Goal: Task Accomplishment & Management: Manage account settings

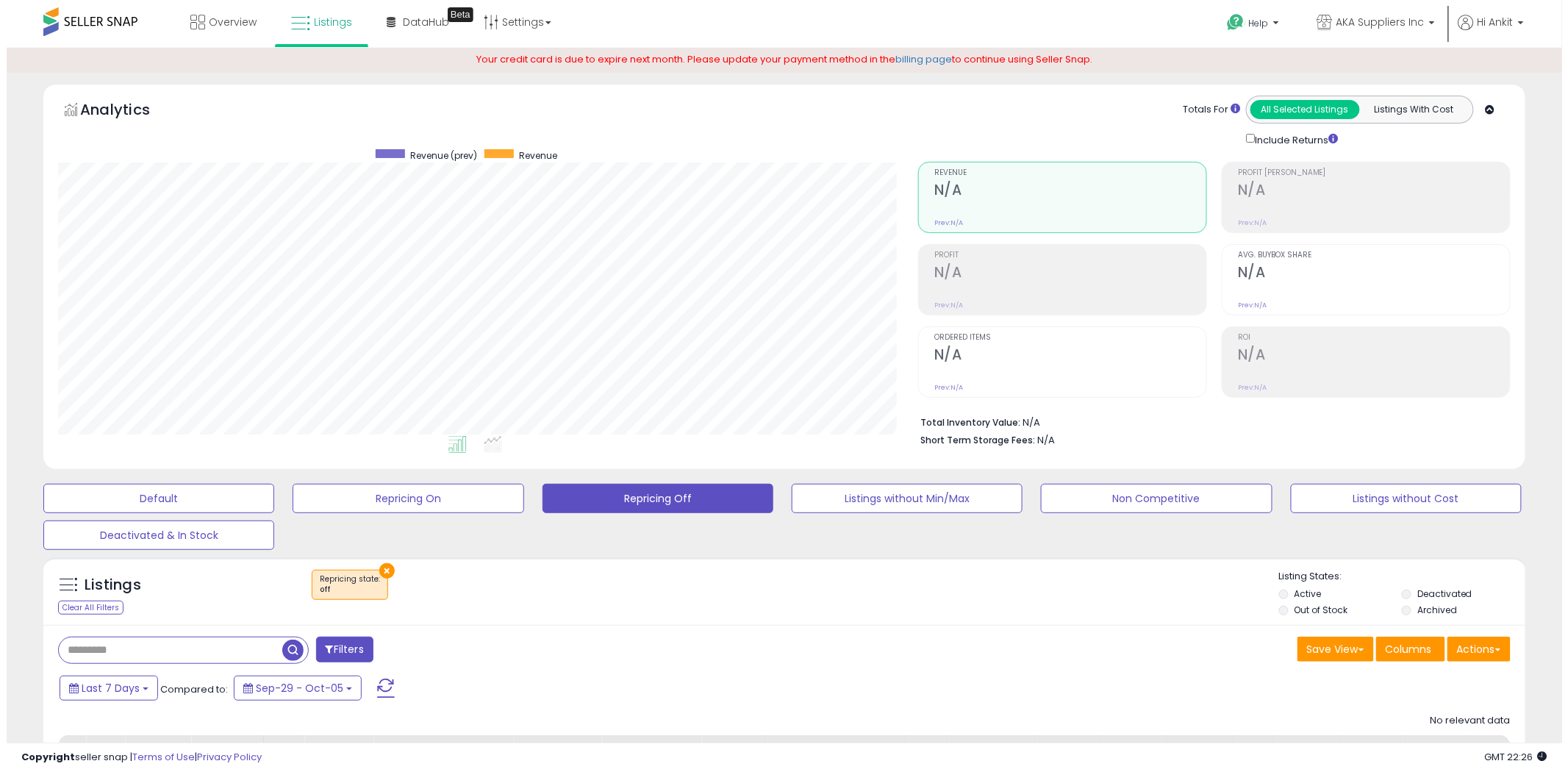
scroll to position [302, 860]
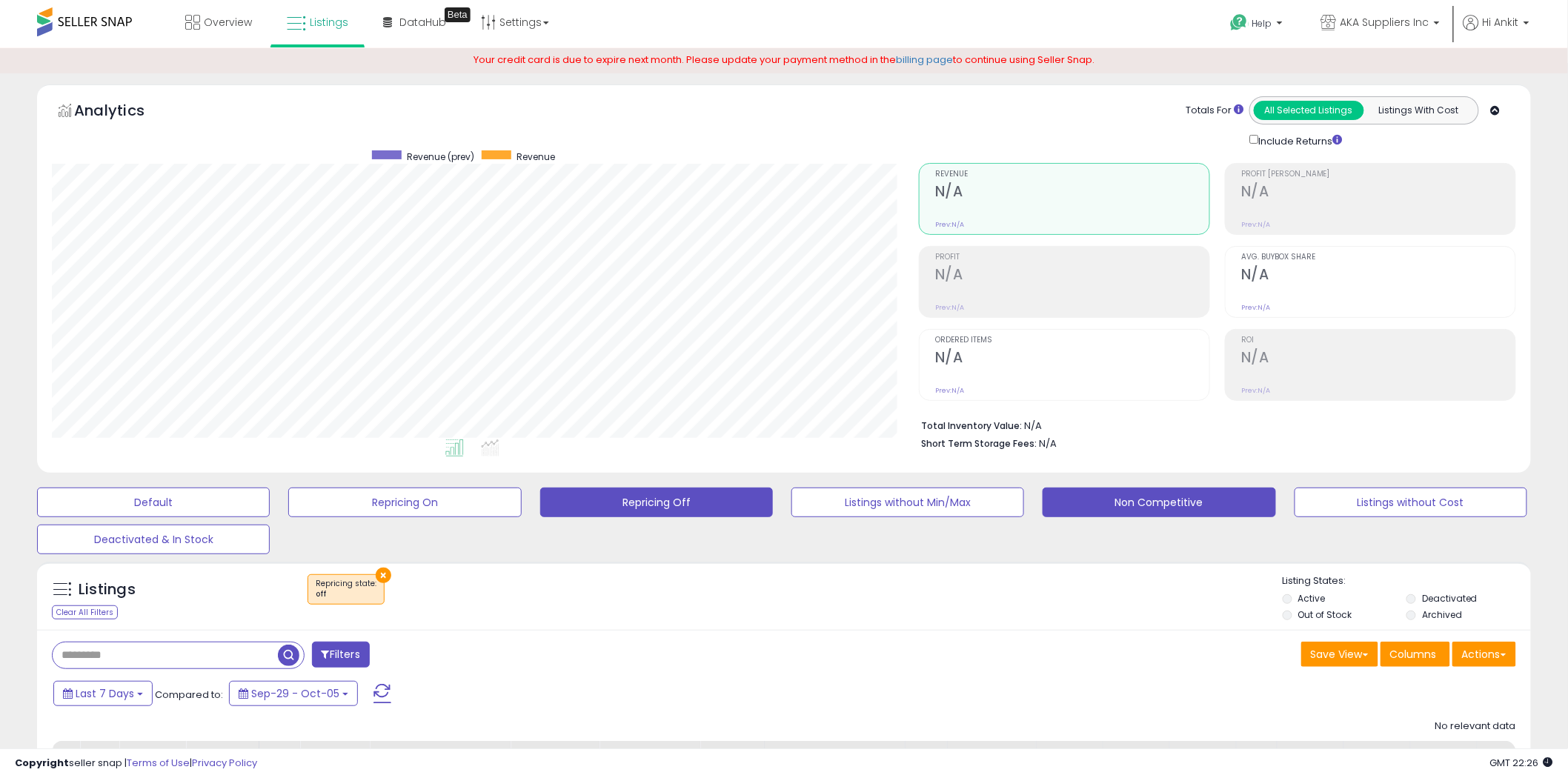
click at [1136, 496] on button "Non Competitive" at bounding box center [1158, 502] width 232 height 29
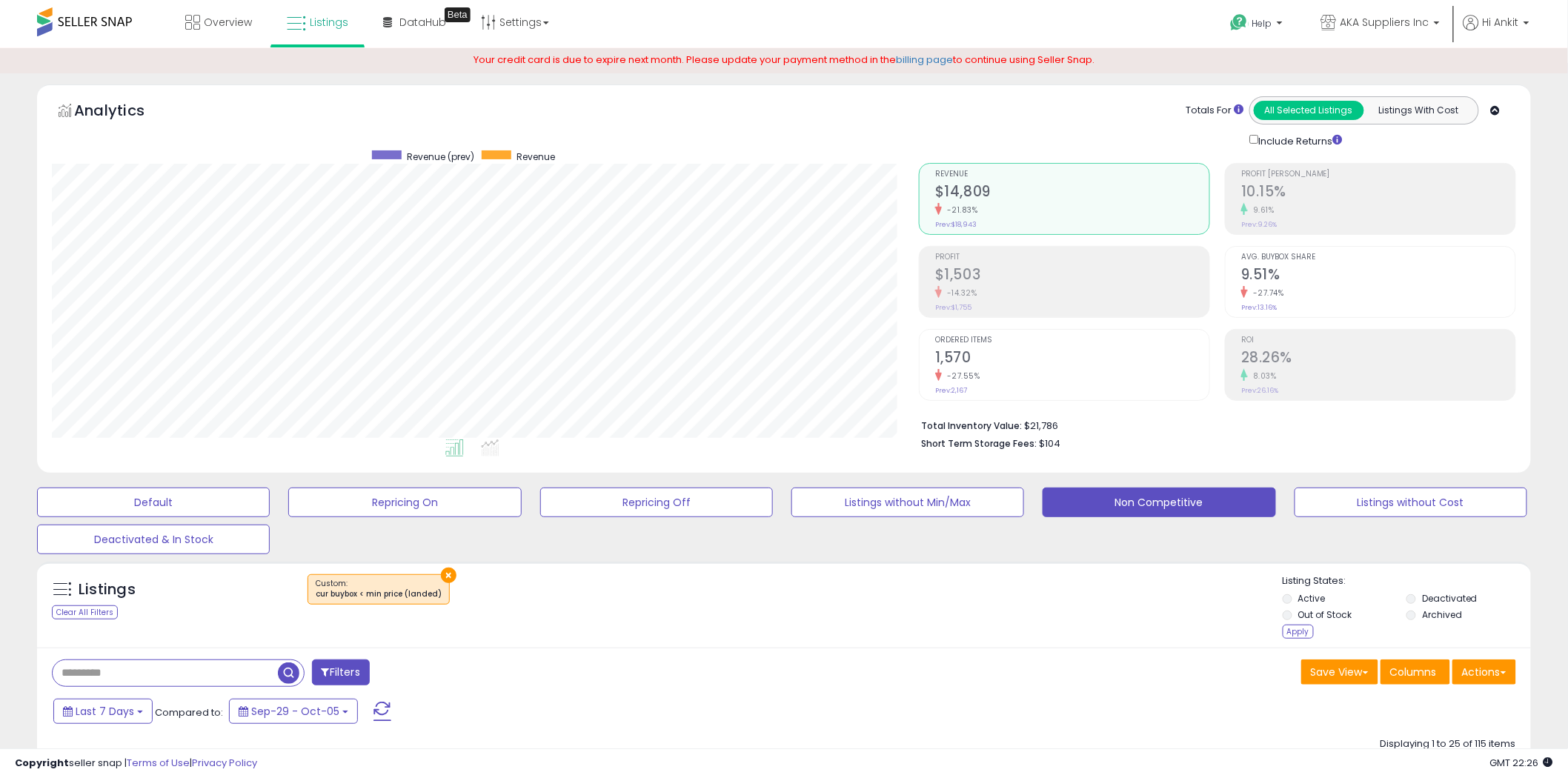
click at [1294, 625] on li "Out of Stock" at bounding box center [1343, 616] width 121 height 16
click at [1294, 630] on div "Apply" at bounding box center [1298, 632] width 31 height 14
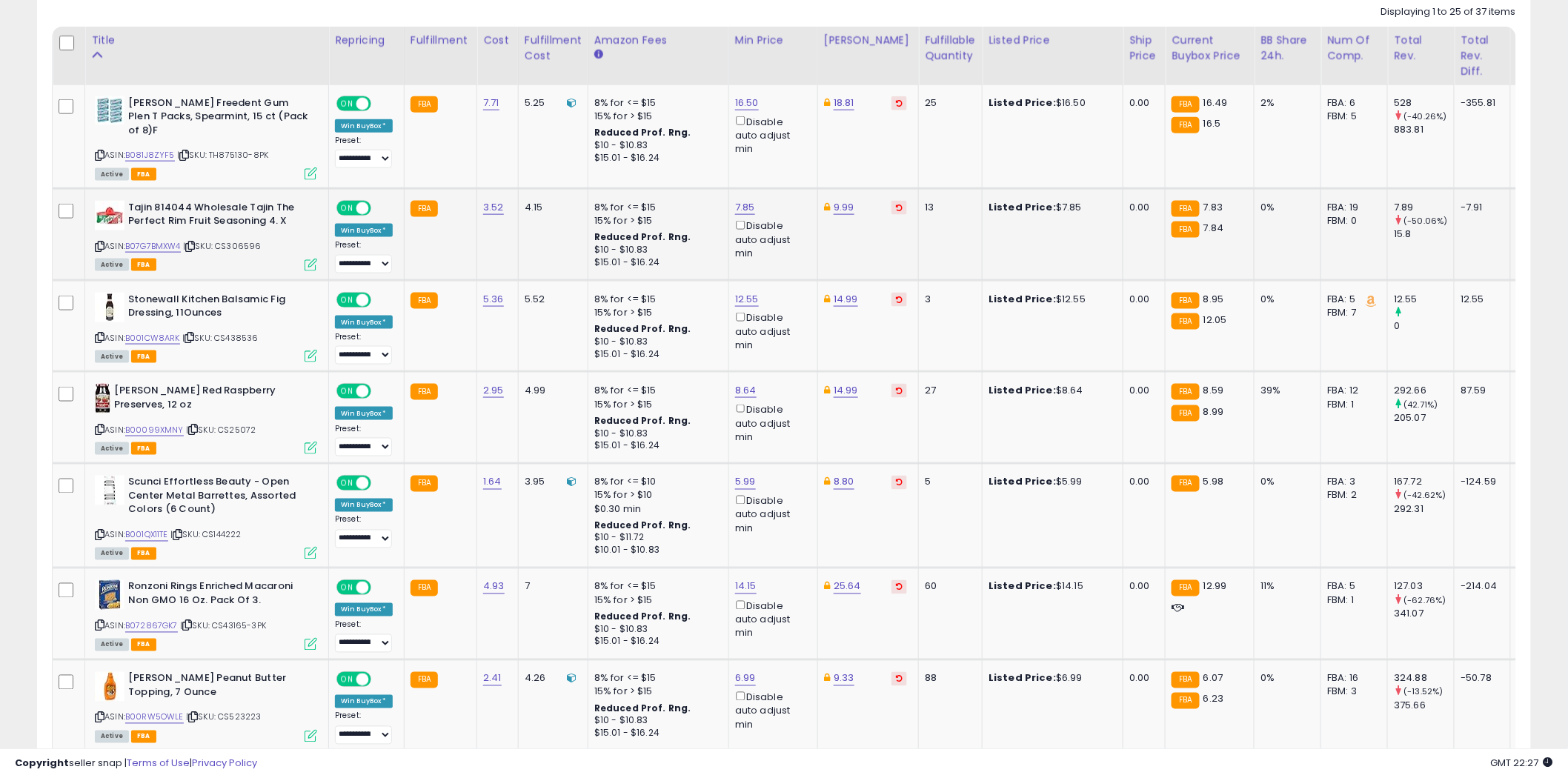
scroll to position [741, 0]
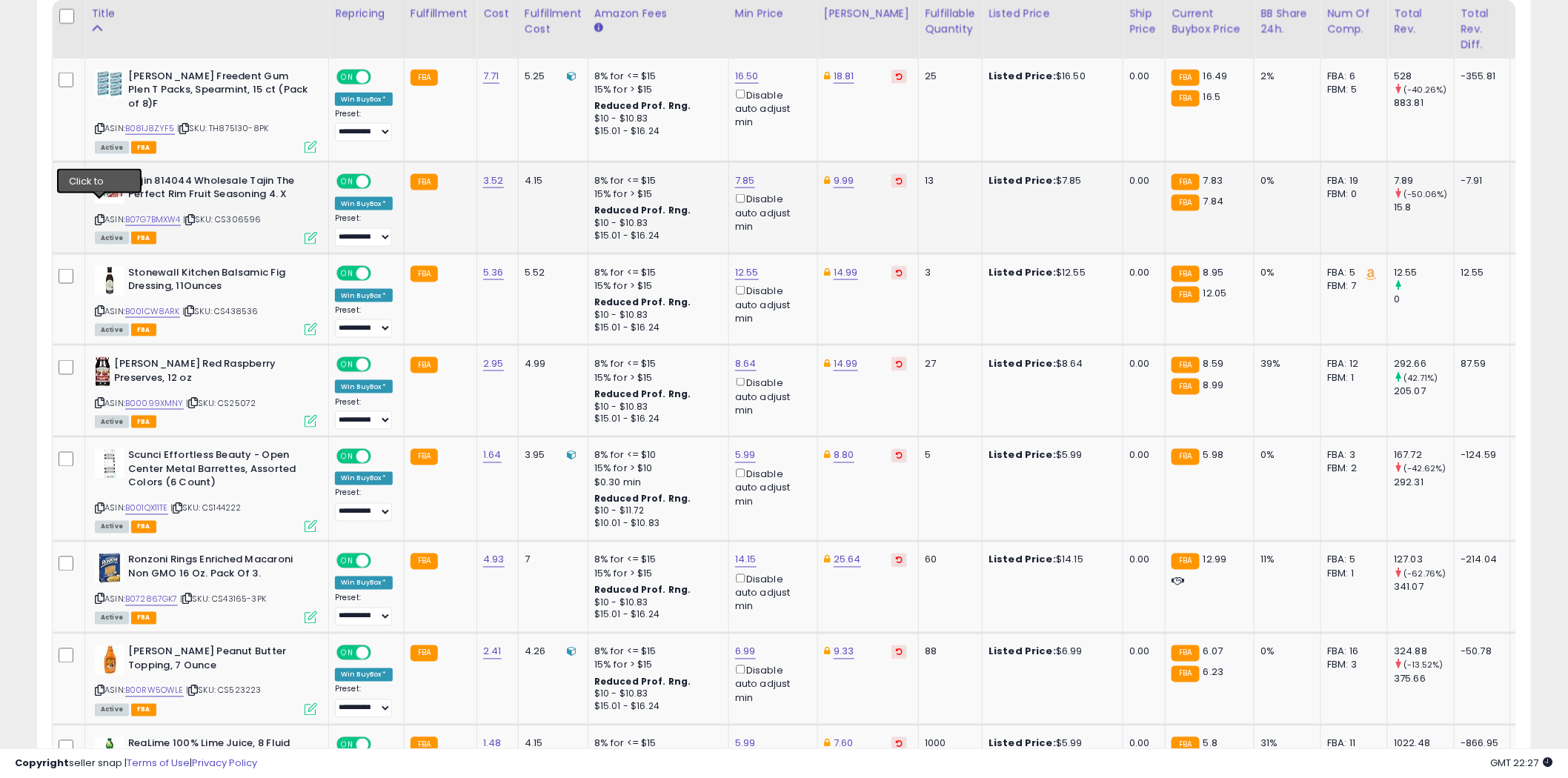
click at [100, 215] on icon at bounding box center [99, 219] width 10 height 8
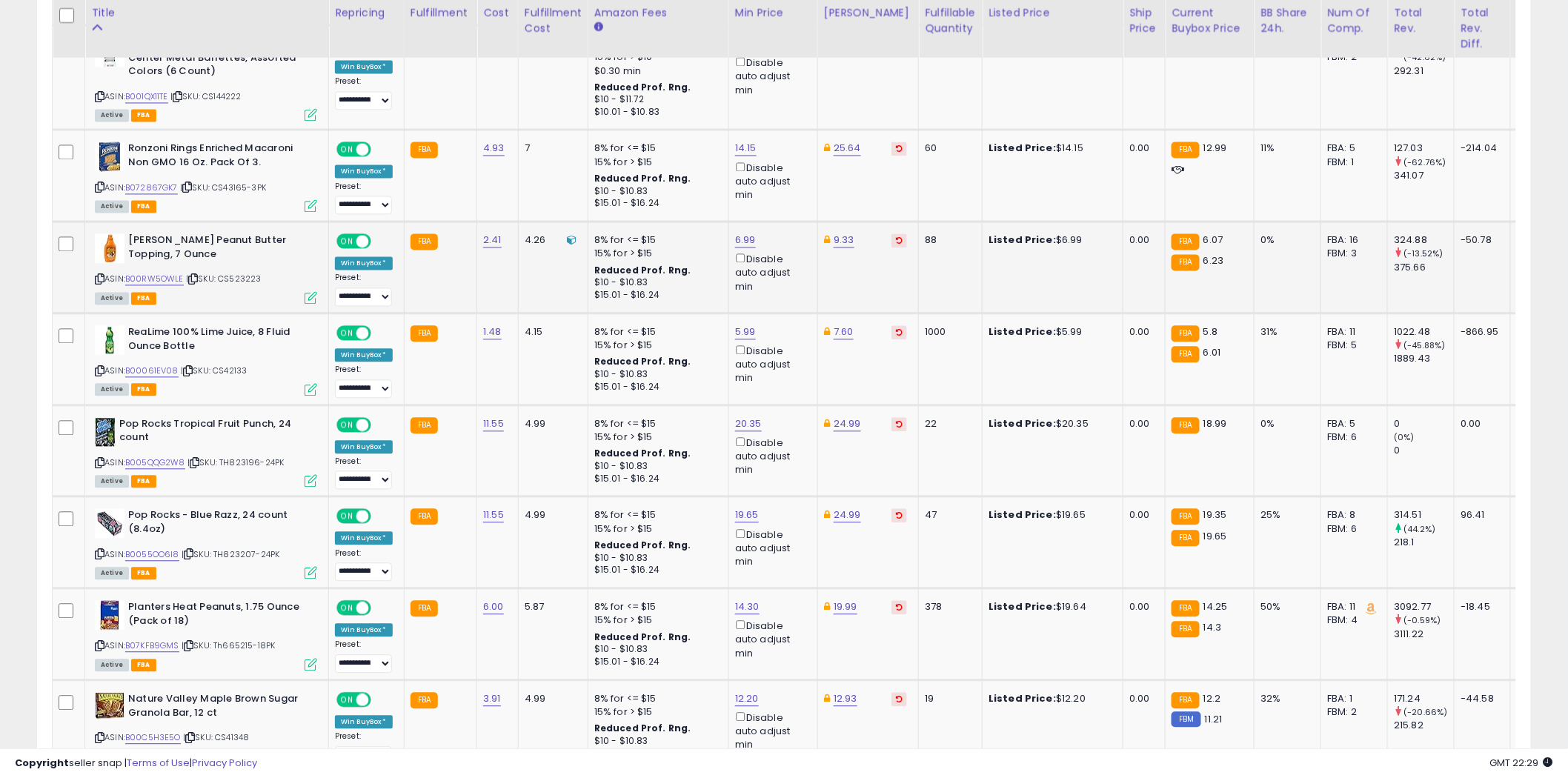
scroll to position [1234, 0]
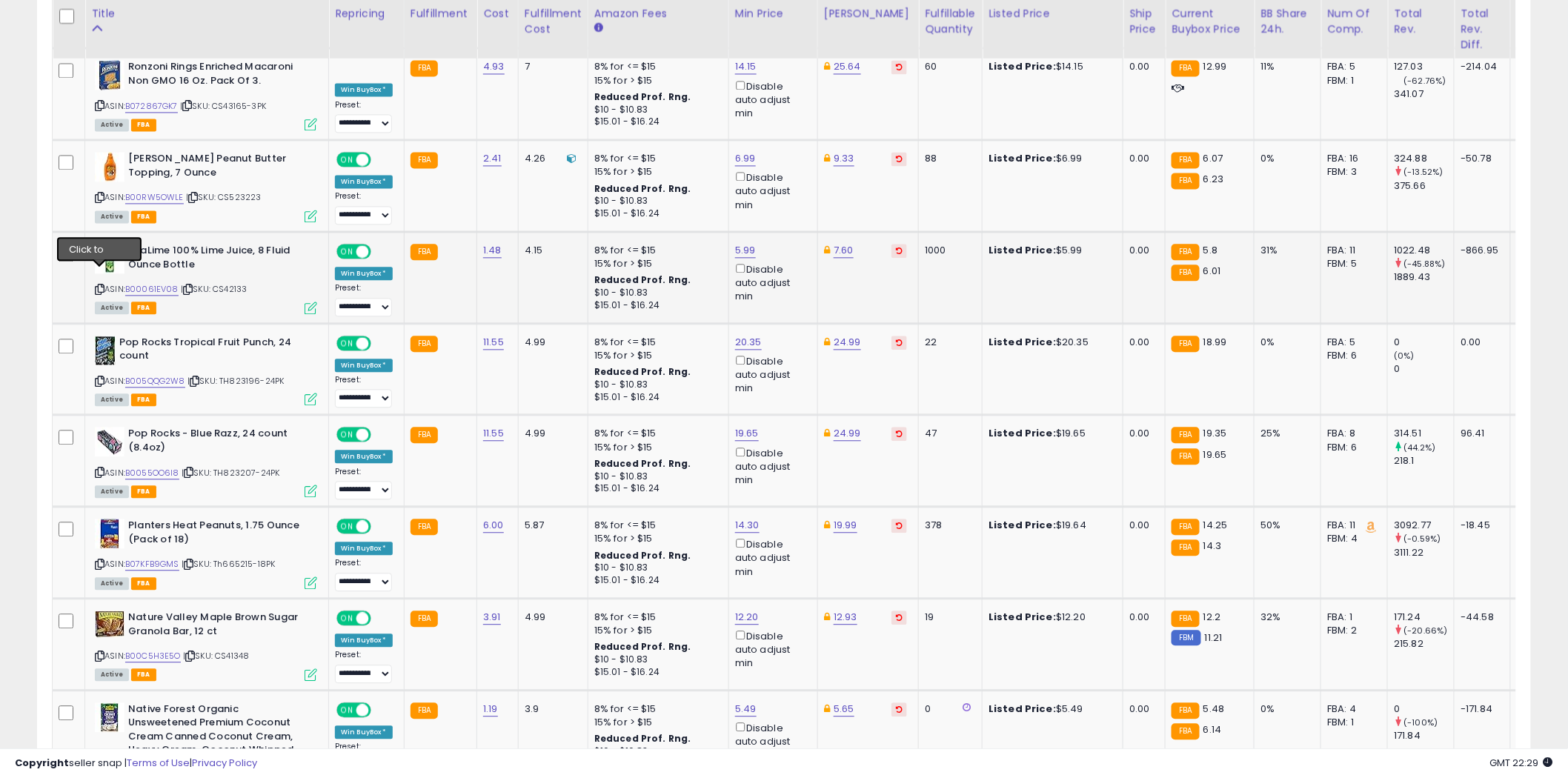
click at [100, 285] on icon at bounding box center [99, 289] width 10 height 8
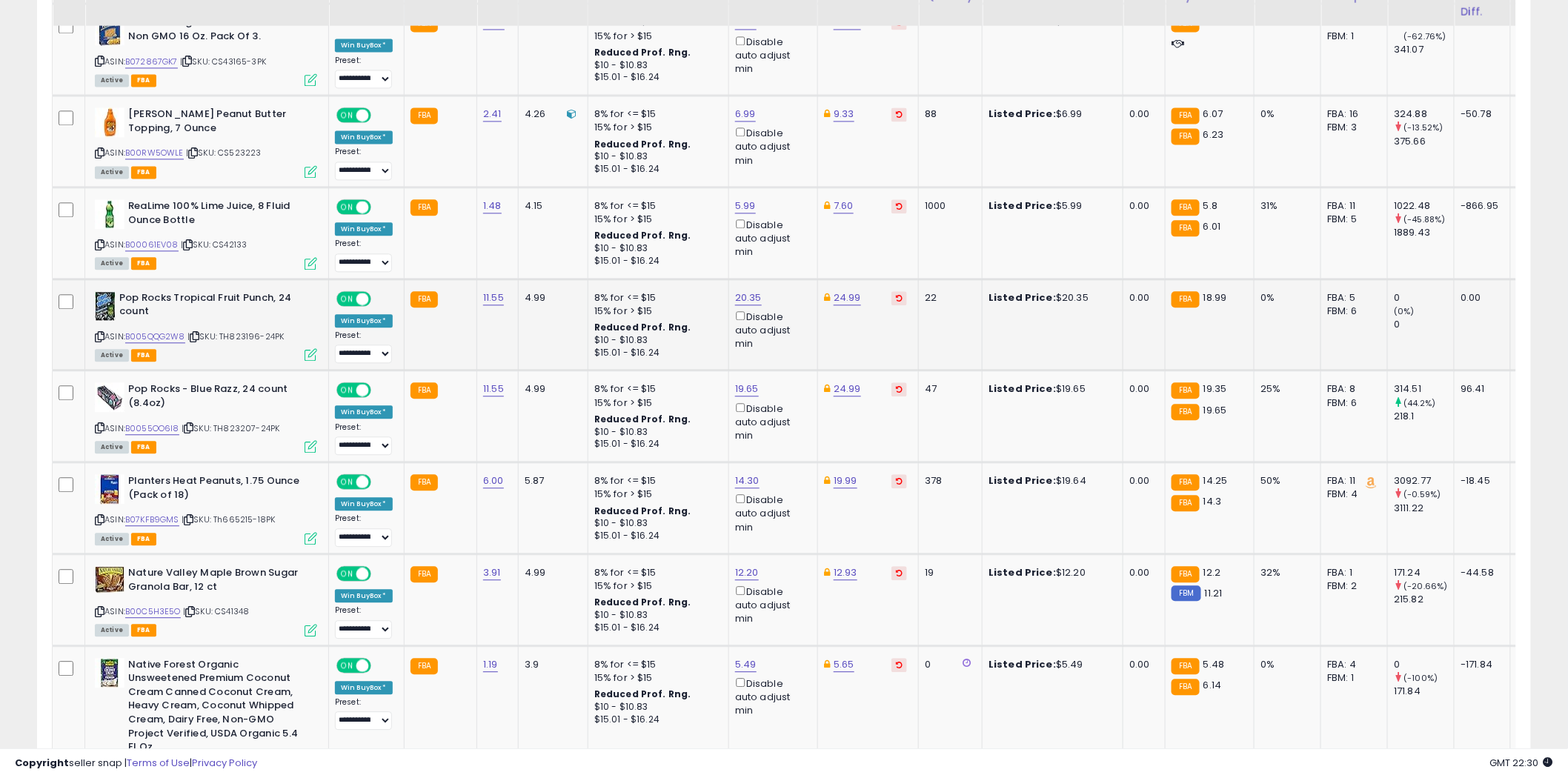
scroll to position [1316, 0]
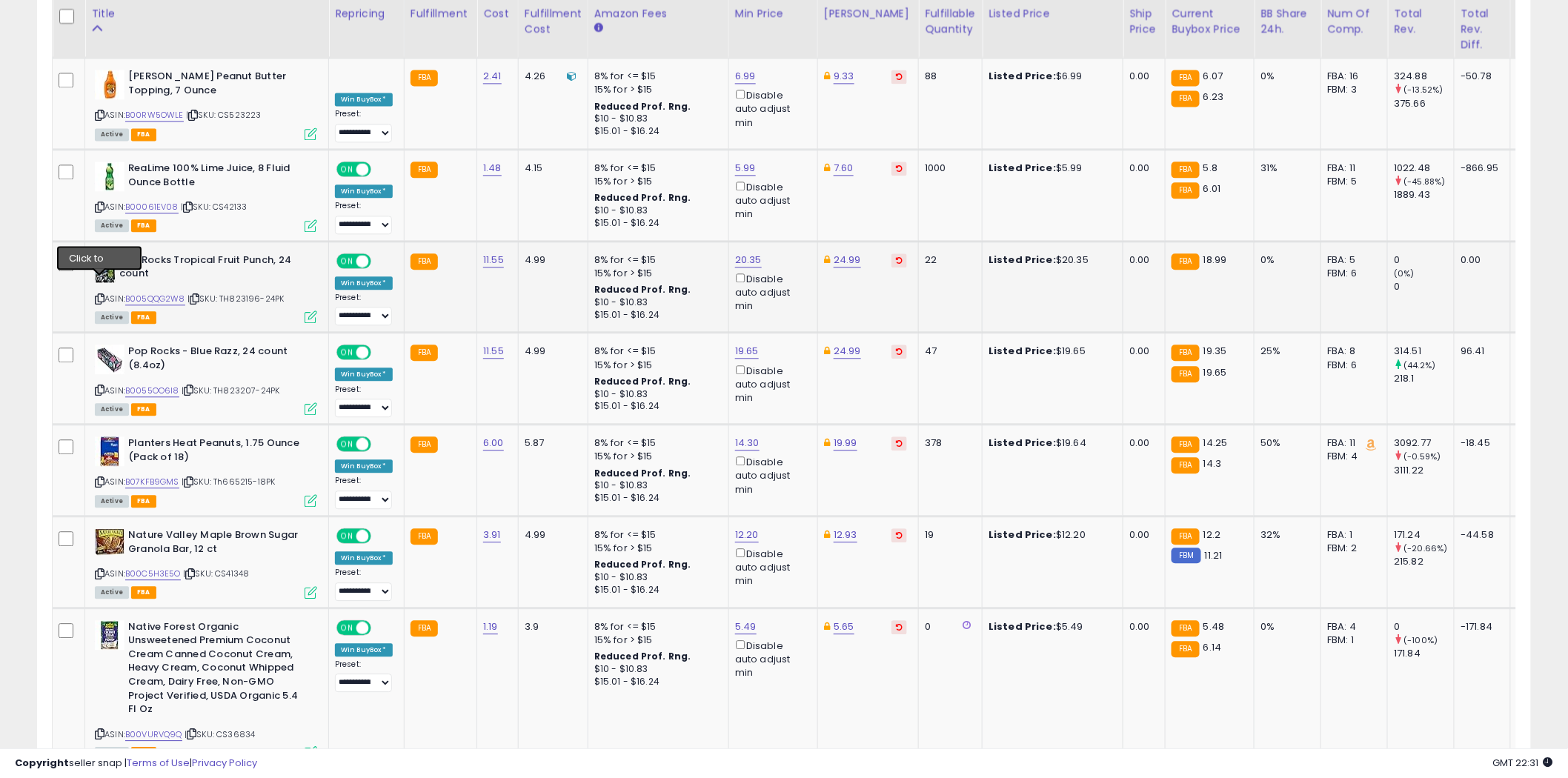
click at [101, 295] on icon at bounding box center [99, 299] width 10 height 8
click at [756, 253] on link "20.35" at bounding box center [748, 260] width 27 height 15
type input "*"
type input "*****"
click at [800, 186] on button "submit" at bounding box center [786, 192] width 25 height 22
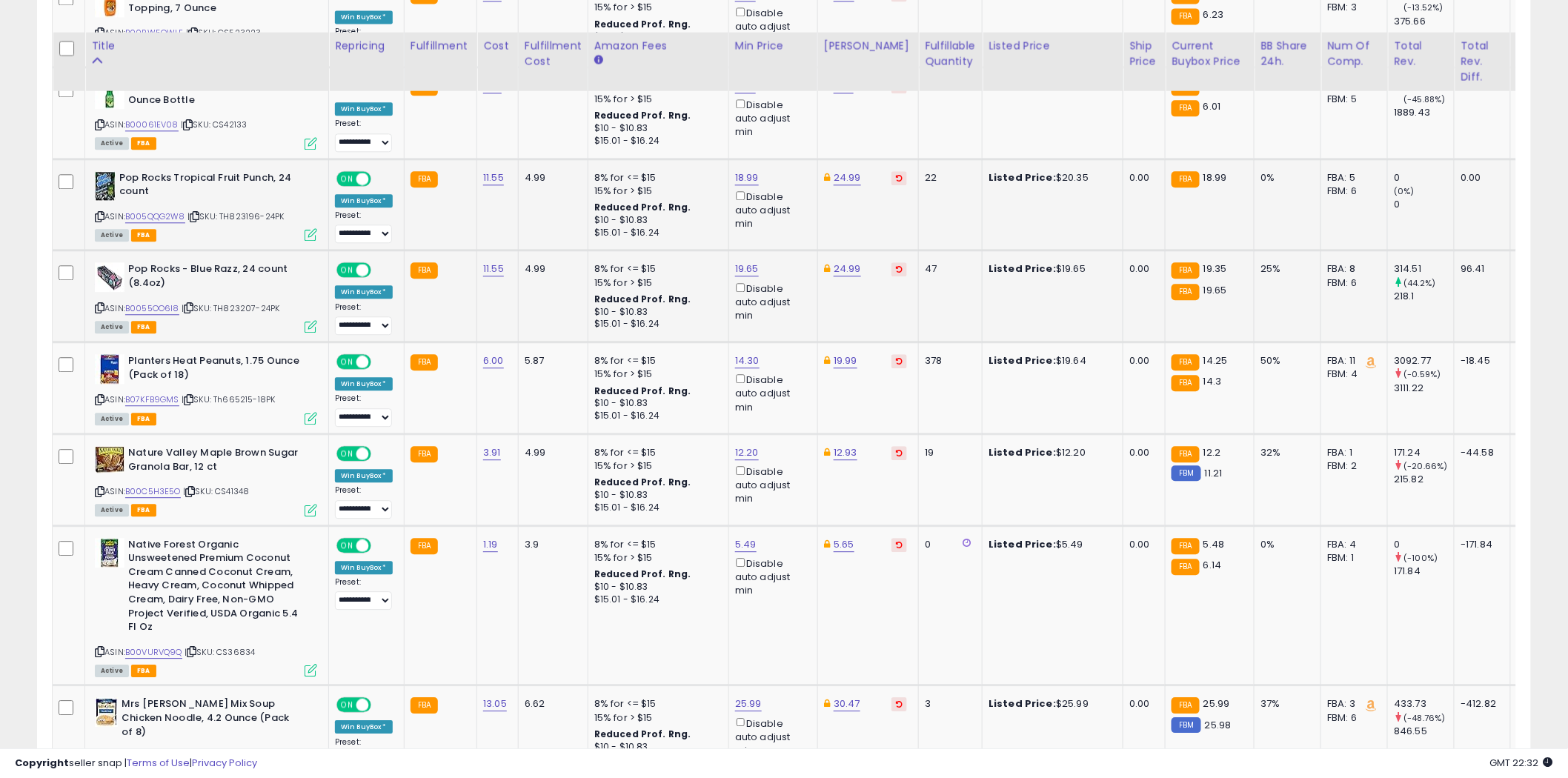
scroll to position [1482, 0]
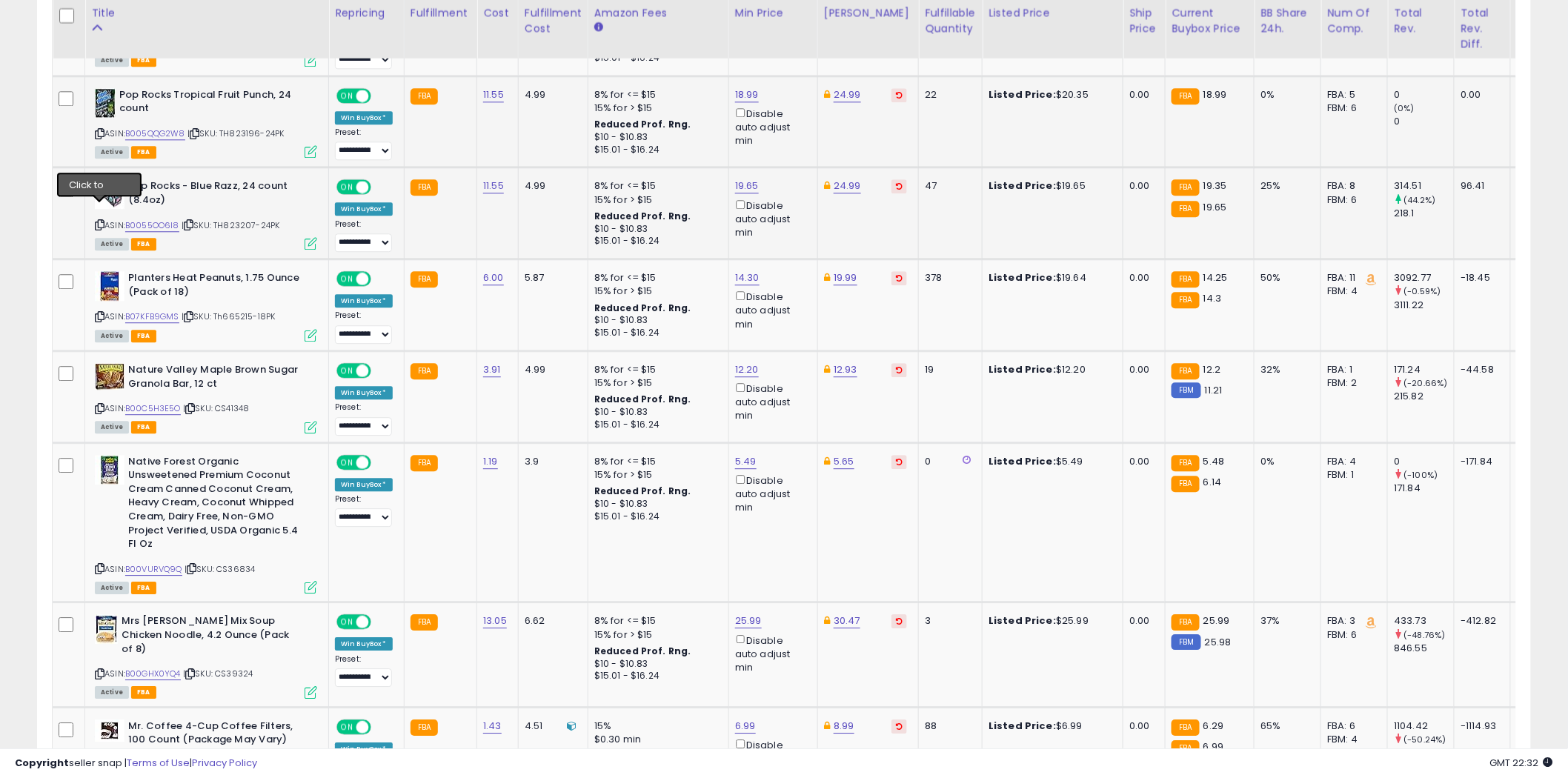
click at [102, 221] on icon at bounding box center [99, 224] width 10 height 8
click at [752, 178] on link "19.65" at bounding box center [746, 185] width 24 height 15
type input "*****"
click at [790, 115] on icon "submit" at bounding box center [785, 118] width 9 height 9
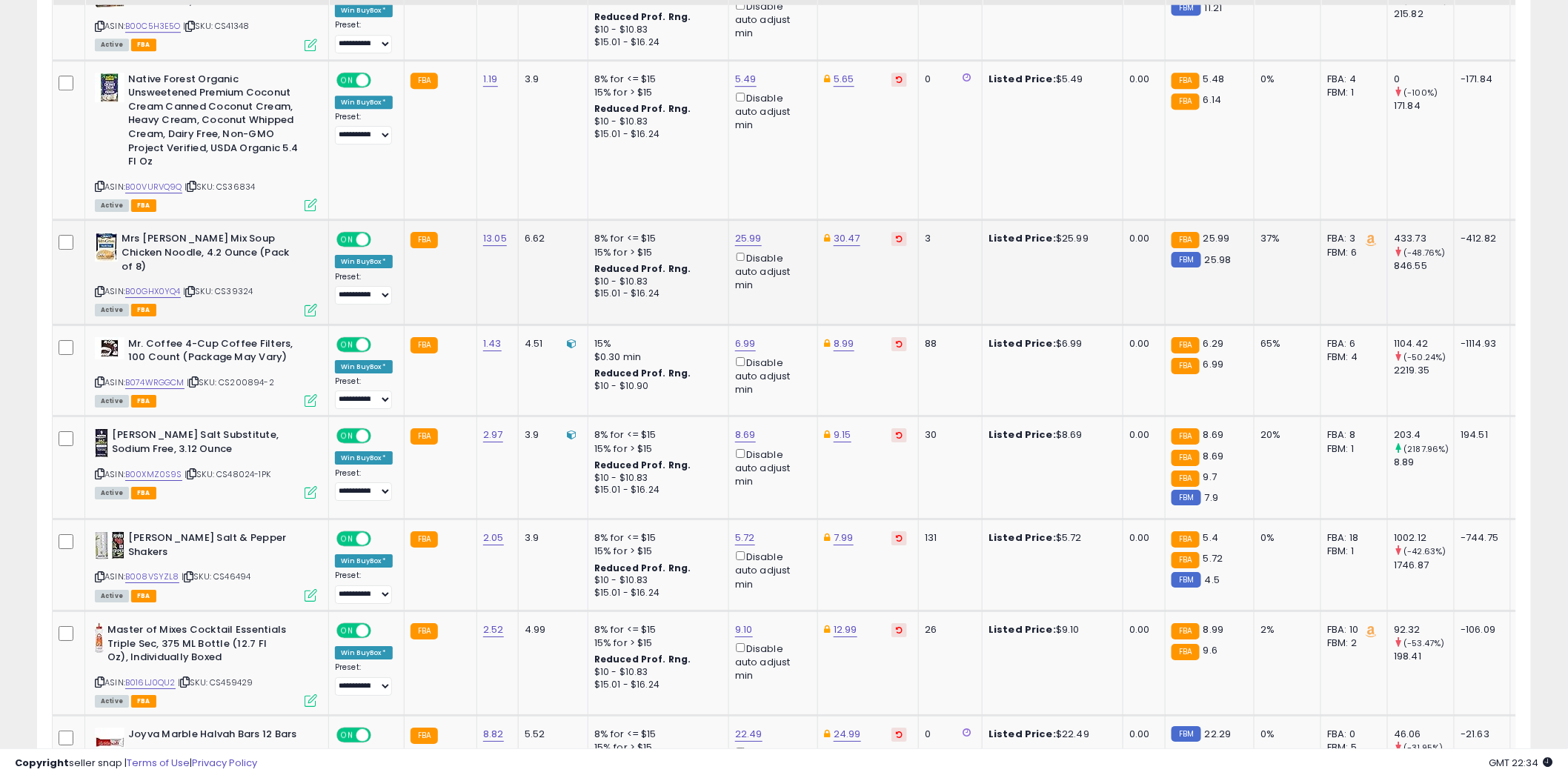
scroll to position [1893, 0]
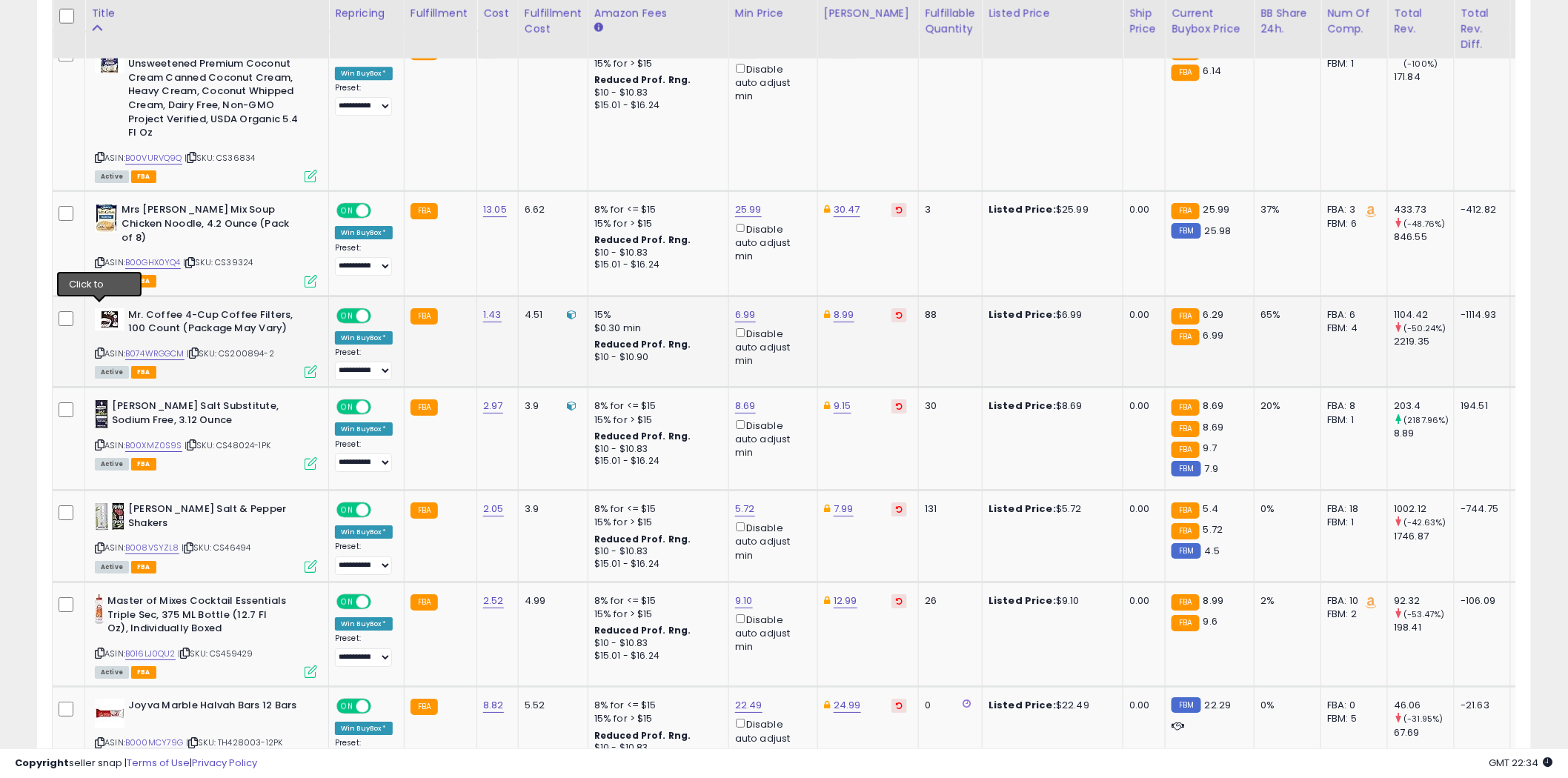
click at [102, 349] on icon at bounding box center [99, 353] width 10 height 8
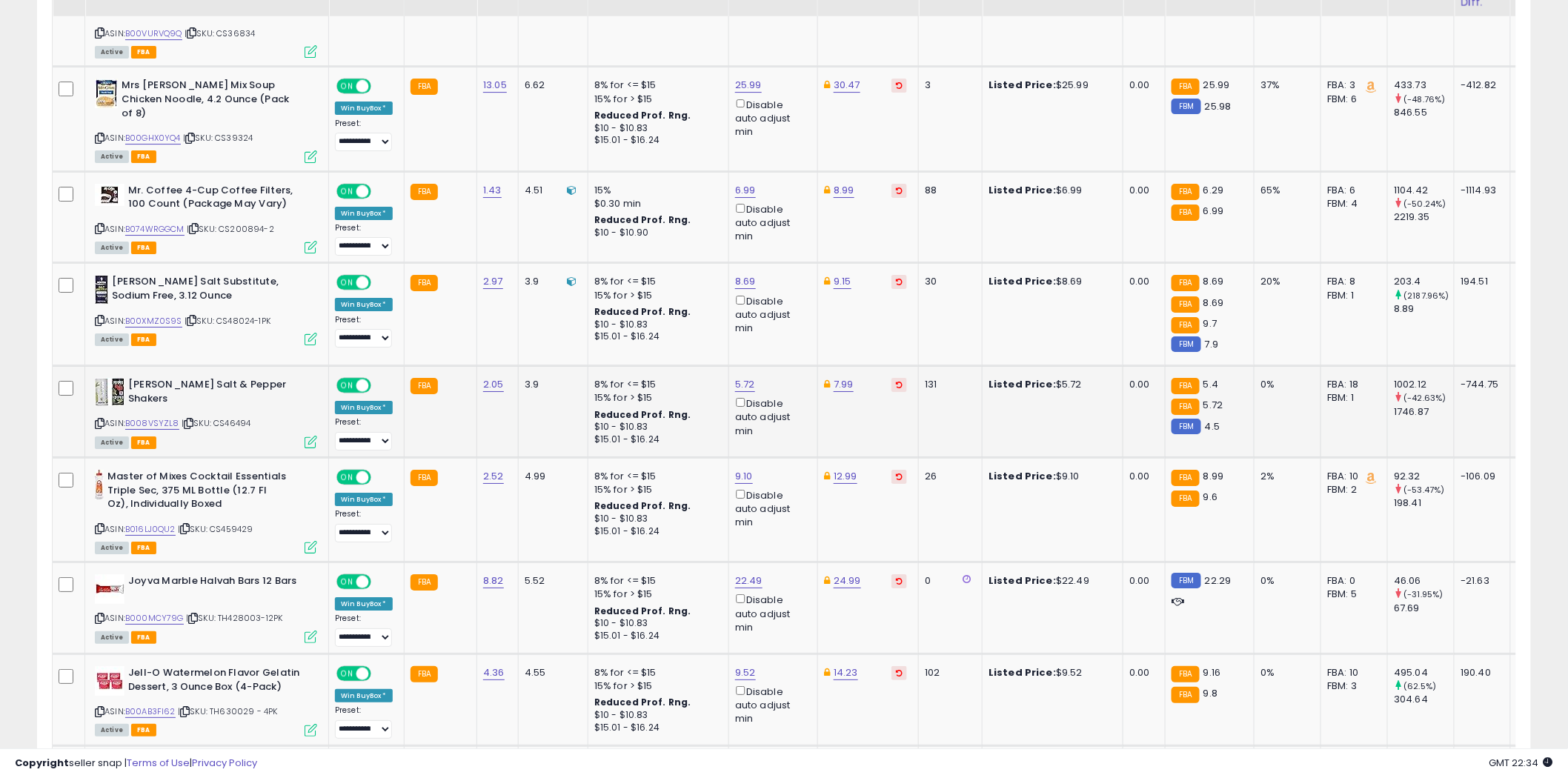
scroll to position [2057, 0]
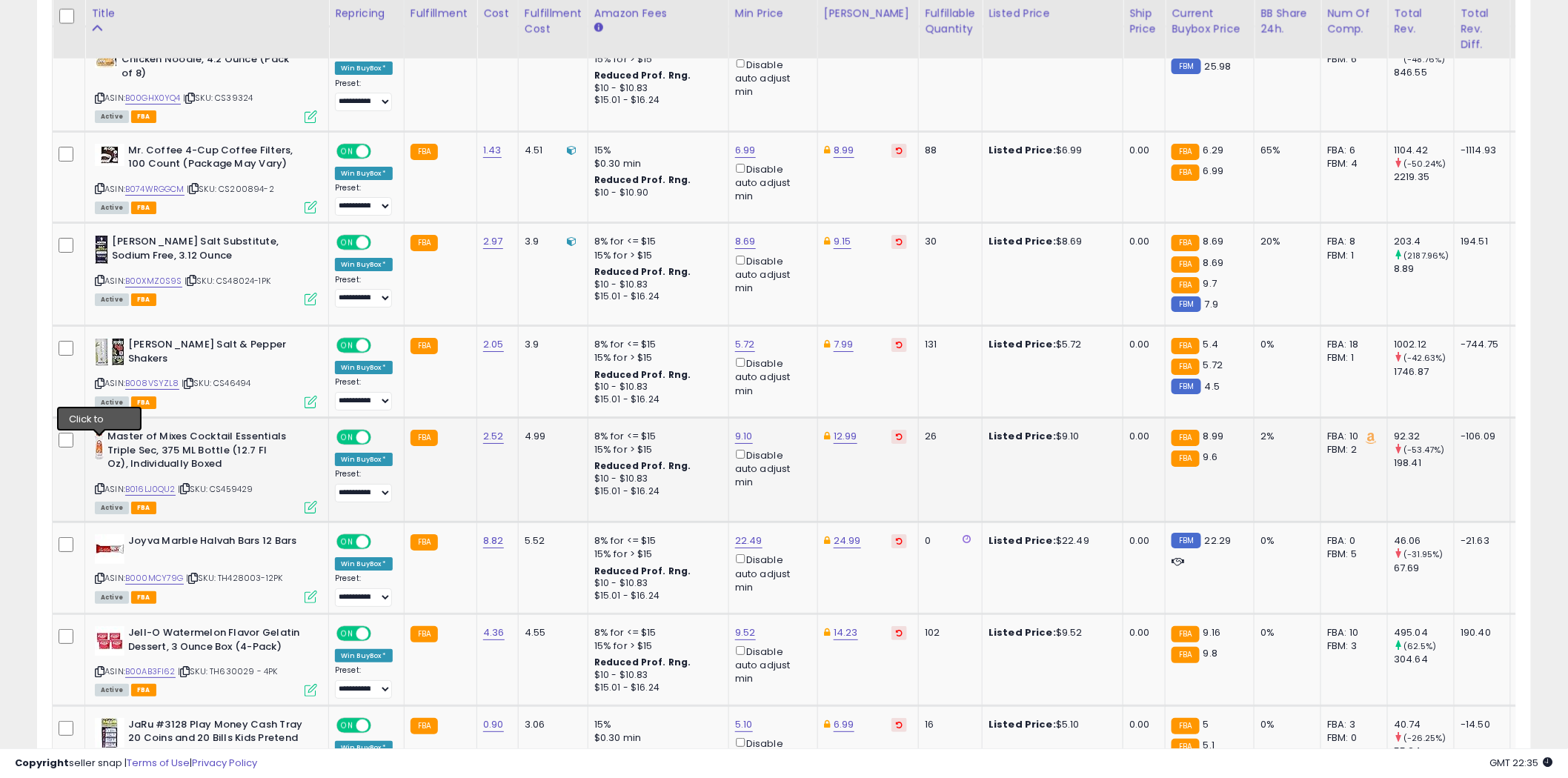
click at [102, 485] on icon at bounding box center [99, 488] width 10 height 8
click at [746, 429] on link "9.10" at bounding box center [744, 436] width 18 height 15
type input "*"
type input "****"
click at [795, 331] on button "submit" at bounding box center [782, 338] width 25 height 22
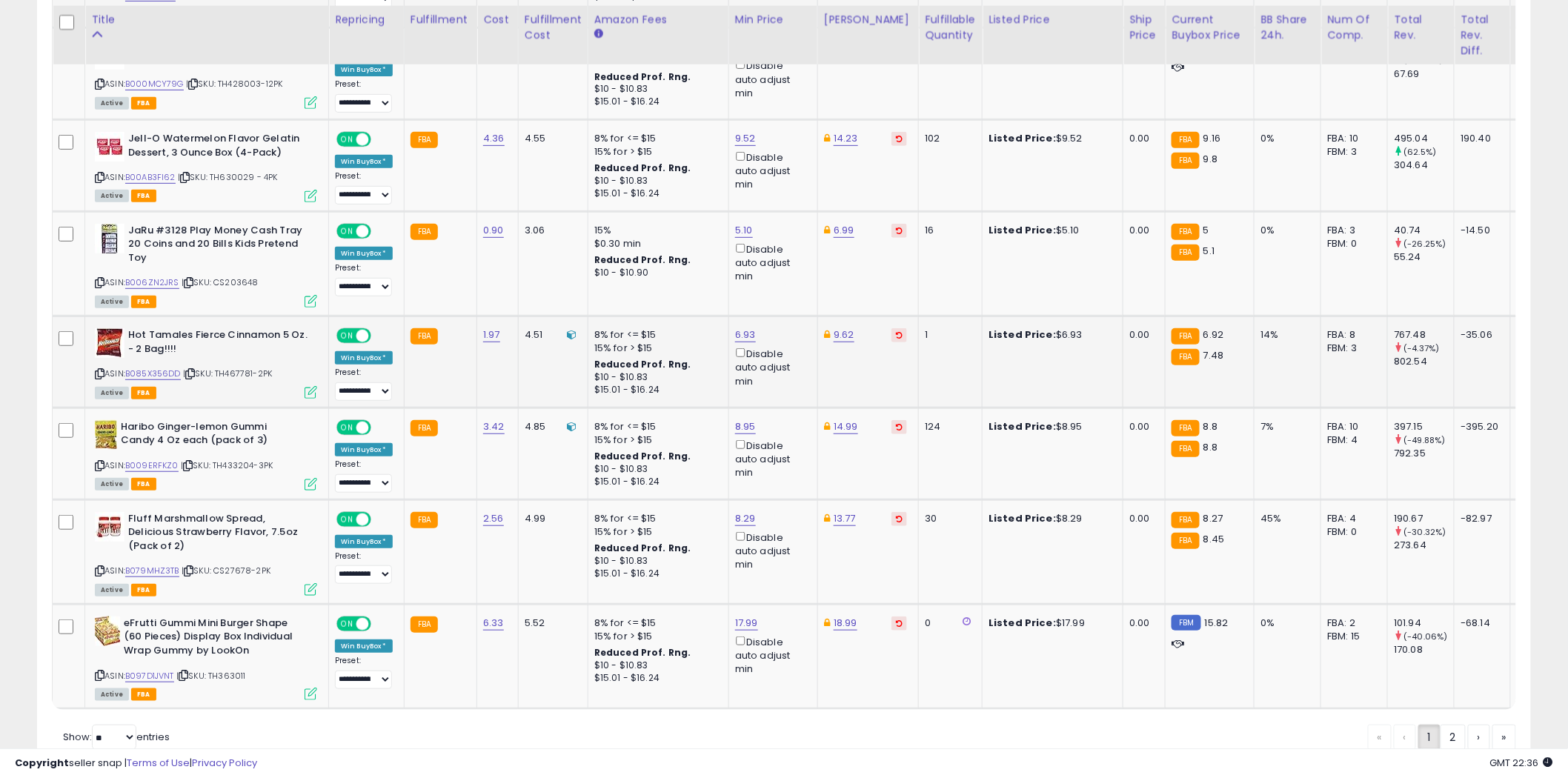
scroll to position [2576, 0]
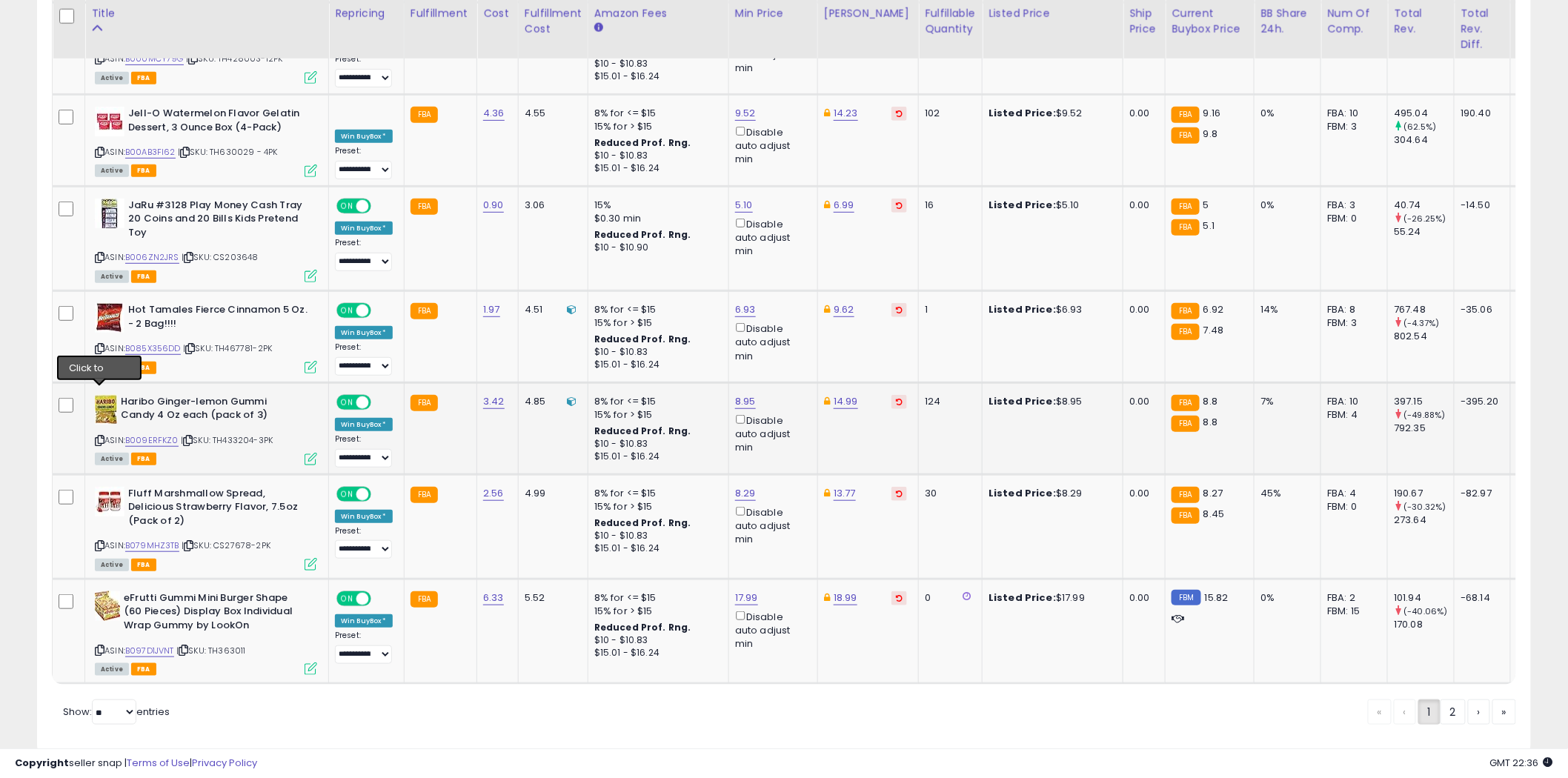
click at [101, 436] on icon at bounding box center [99, 440] width 10 height 8
click at [746, 394] on link "8.95" at bounding box center [745, 401] width 20 height 15
type input "****"
click at [797, 307] on button "submit" at bounding box center [784, 301] width 25 height 22
click at [101, 541] on icon at bounding box center [99, 545] width 10 height 8
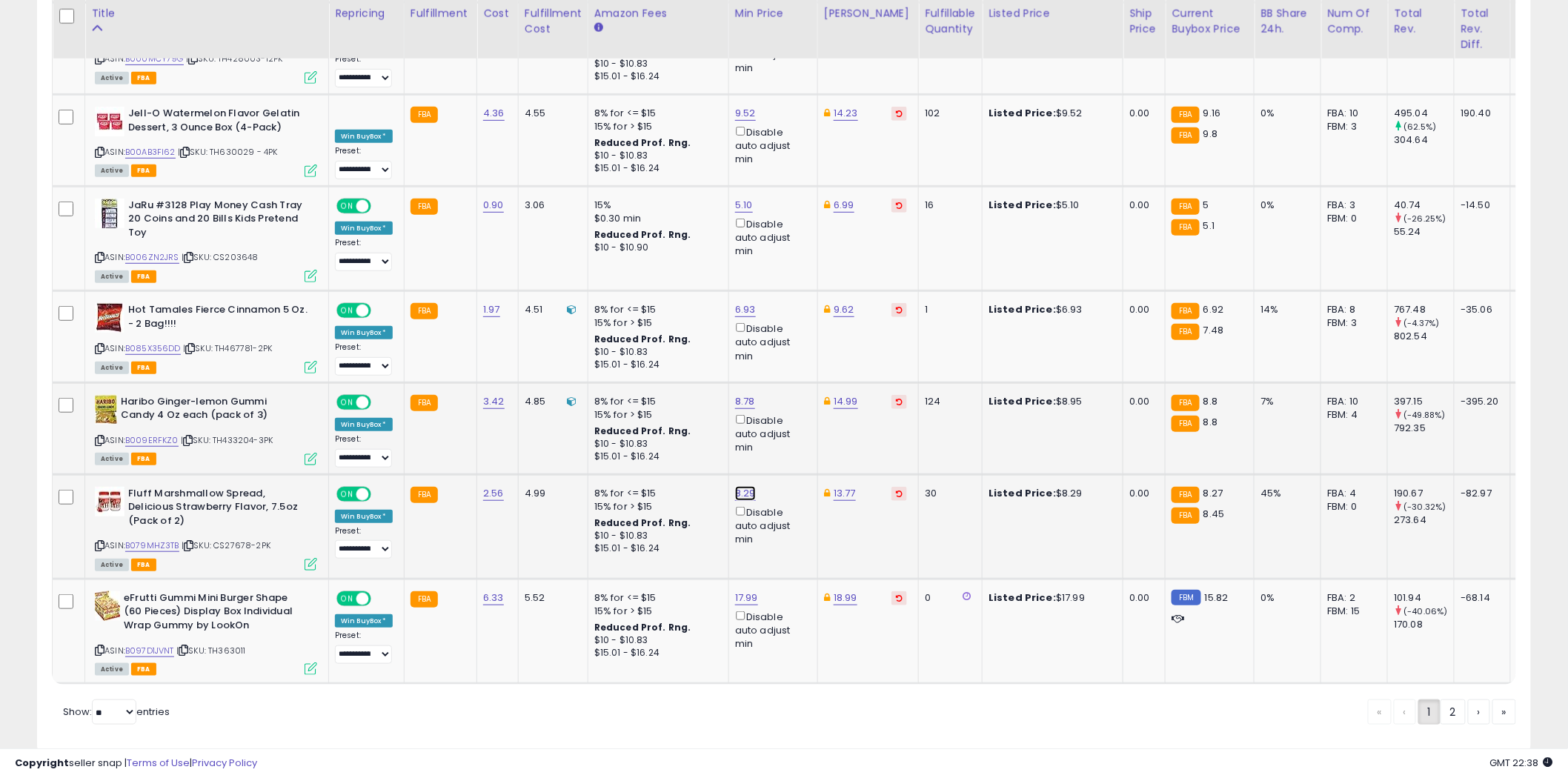
click at [747, 486] on link "8.29" at bounding box center [745, 493] width 20 height 15
type input "****"
click at [788, 391] on icon "submit" at bounding box center [784, 393] width 9 height 9
click at [1454, 699] on link "2" at bounding box center [1453, 712] width 25 height 25
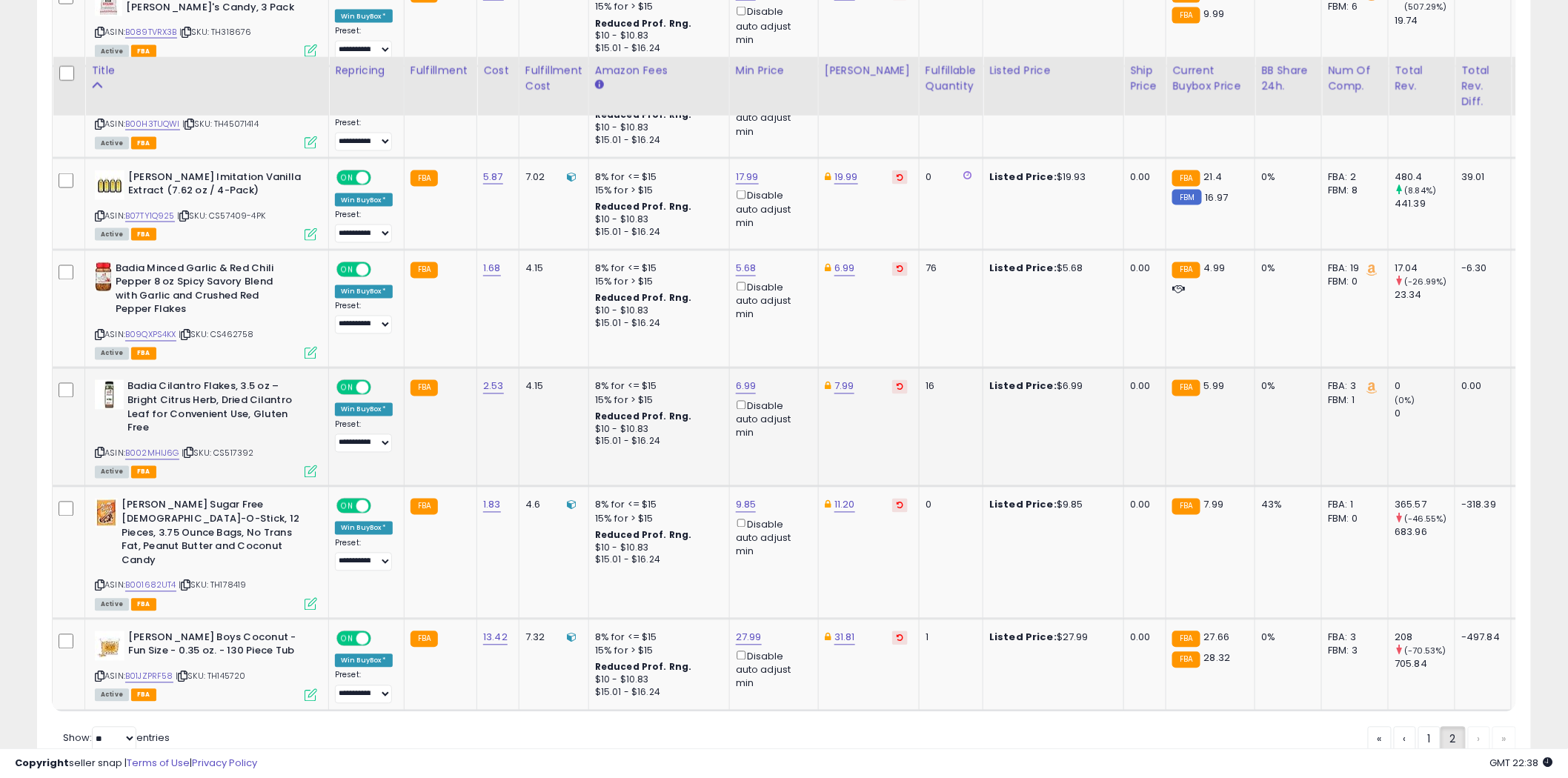
scroll to position [974, 0]
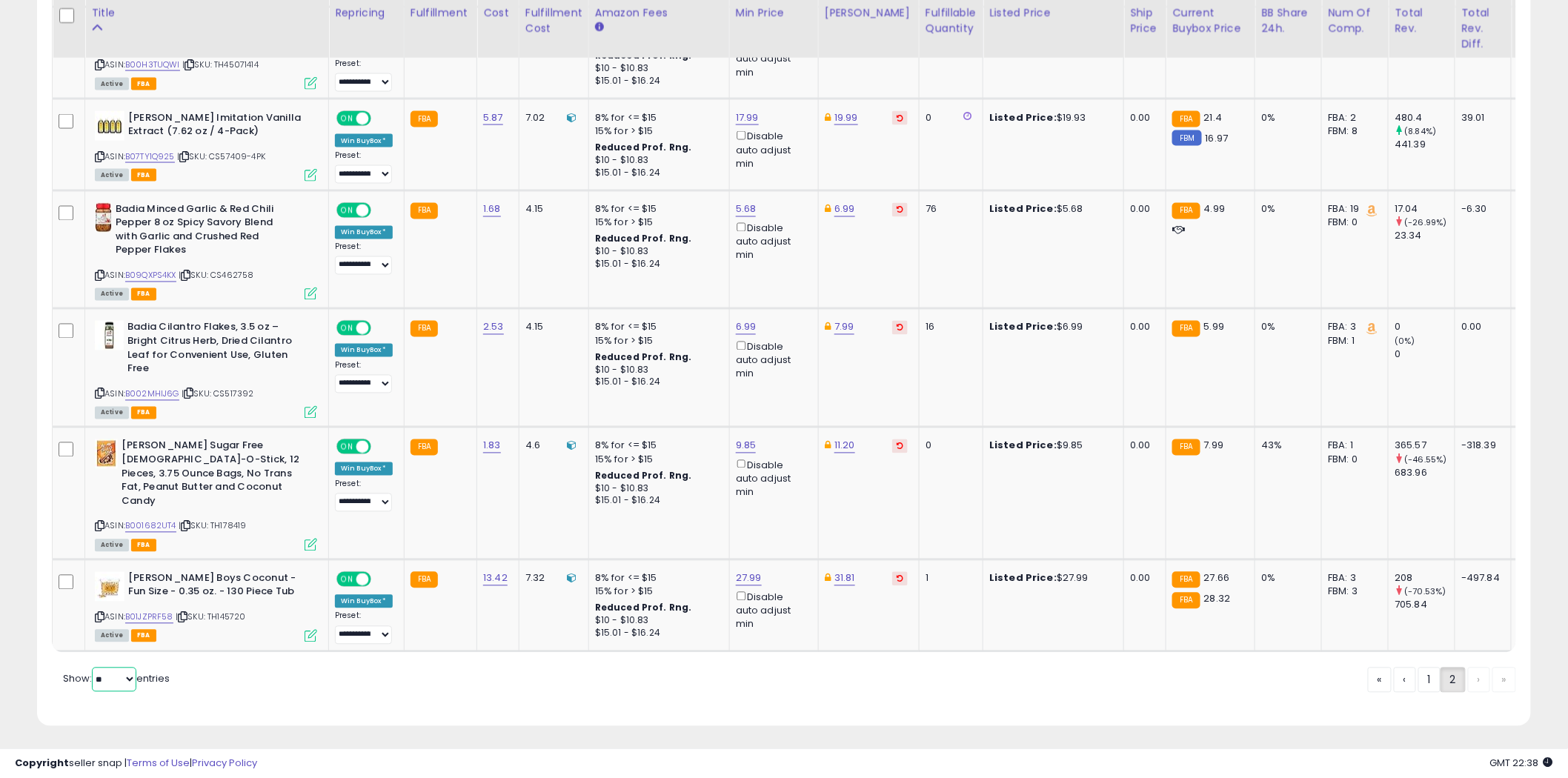
click at [131, 678] on select "** **" at bounding box center [114, 680] width 44 height 25
select select "**"
click at [93, 667] on select "** **" at bounding box center [114, 680] width 44 height 25
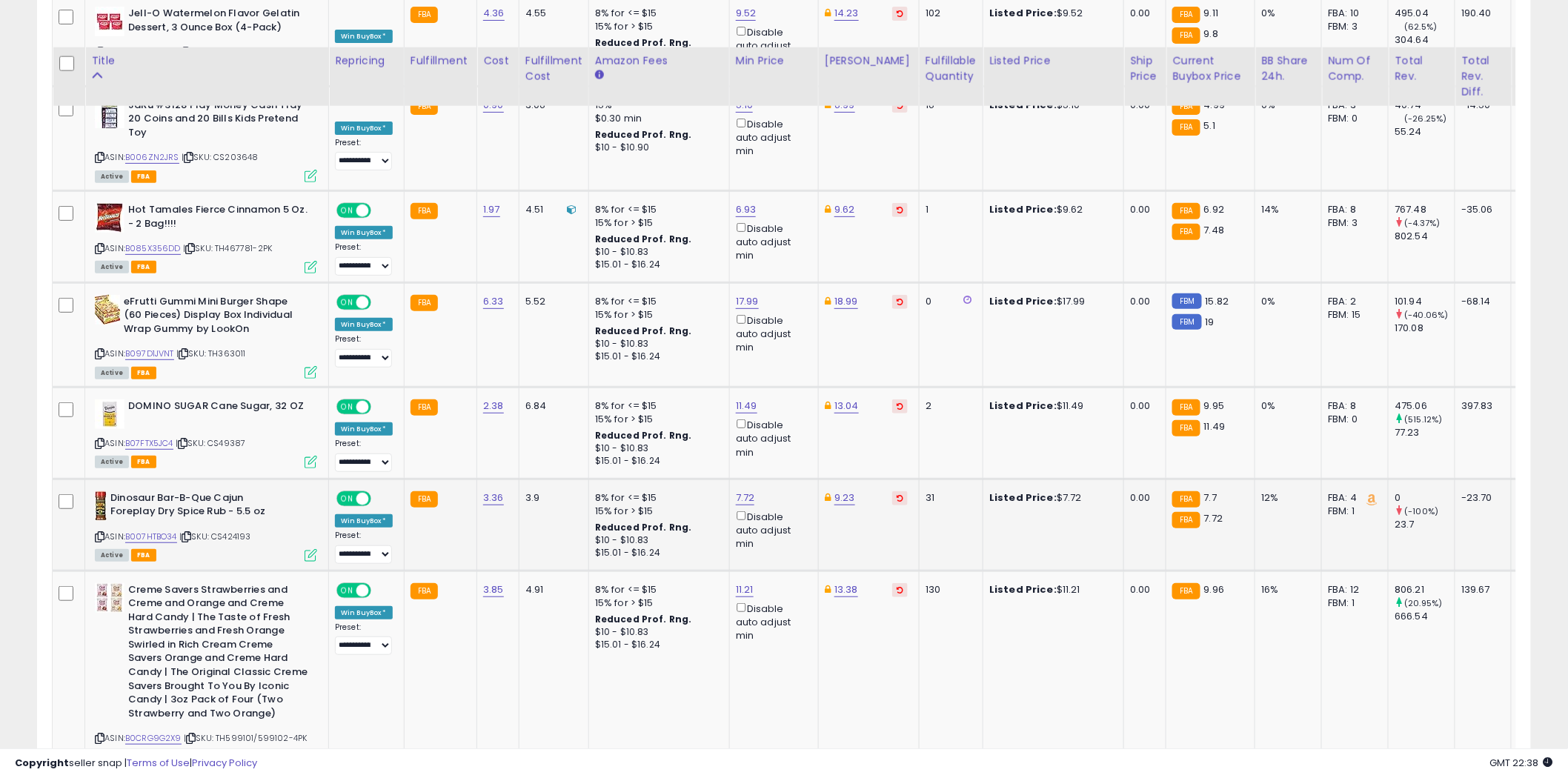
scroll to position [2551, 0]
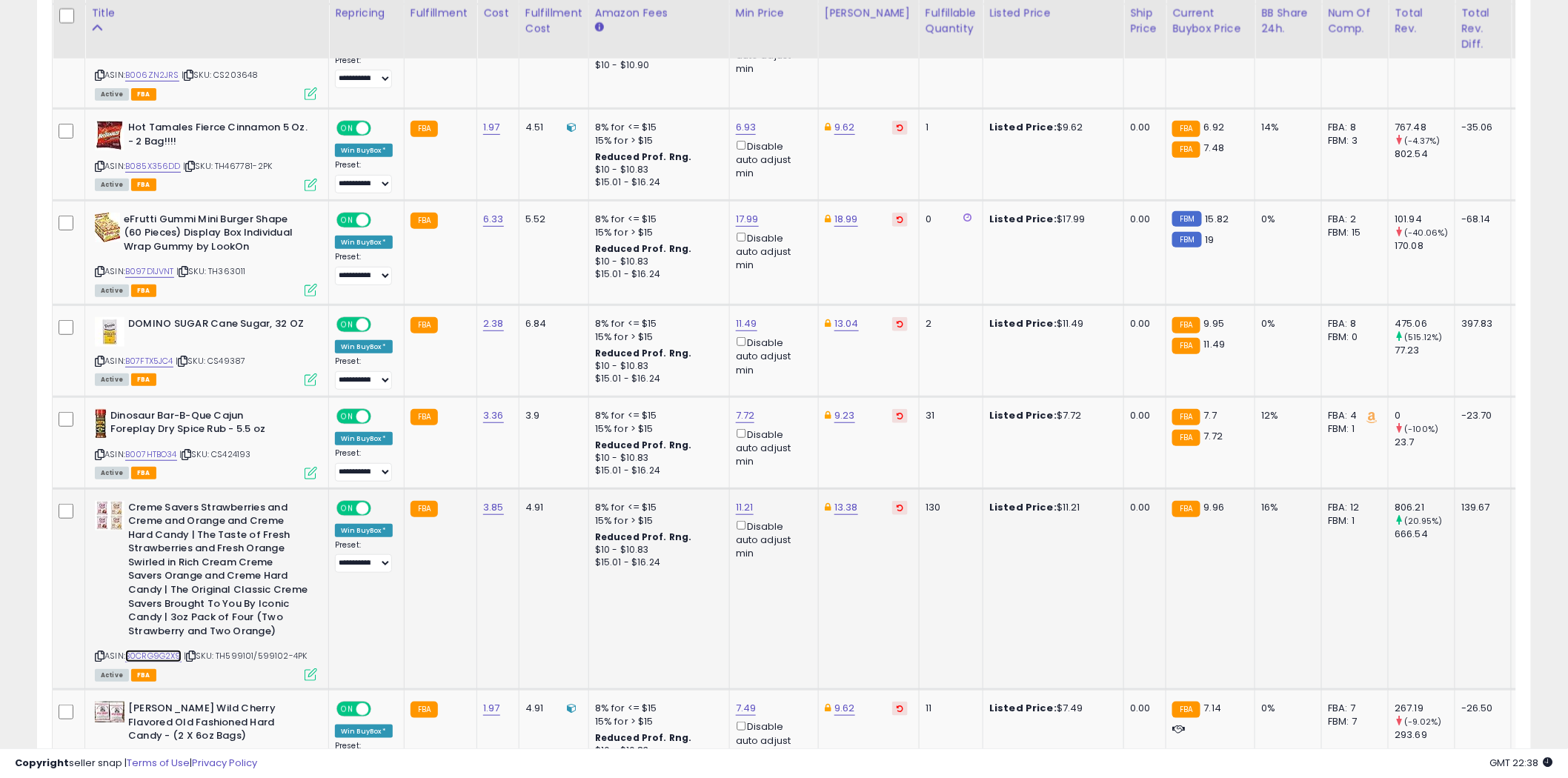
click at [160, 650] on link "B0CRG9G2X9" at bounding box center [153, 656] width 57 height 12
click at [102, 652] on icon at bounding box center [99, 656] width 10 height 8
click at [101, 652] on icon at bounding box center [99, 656] width 10 height 8
click at [742, 500] on link "11.21" at bounding box center [745, 507] width 18 height 15
type input "*"
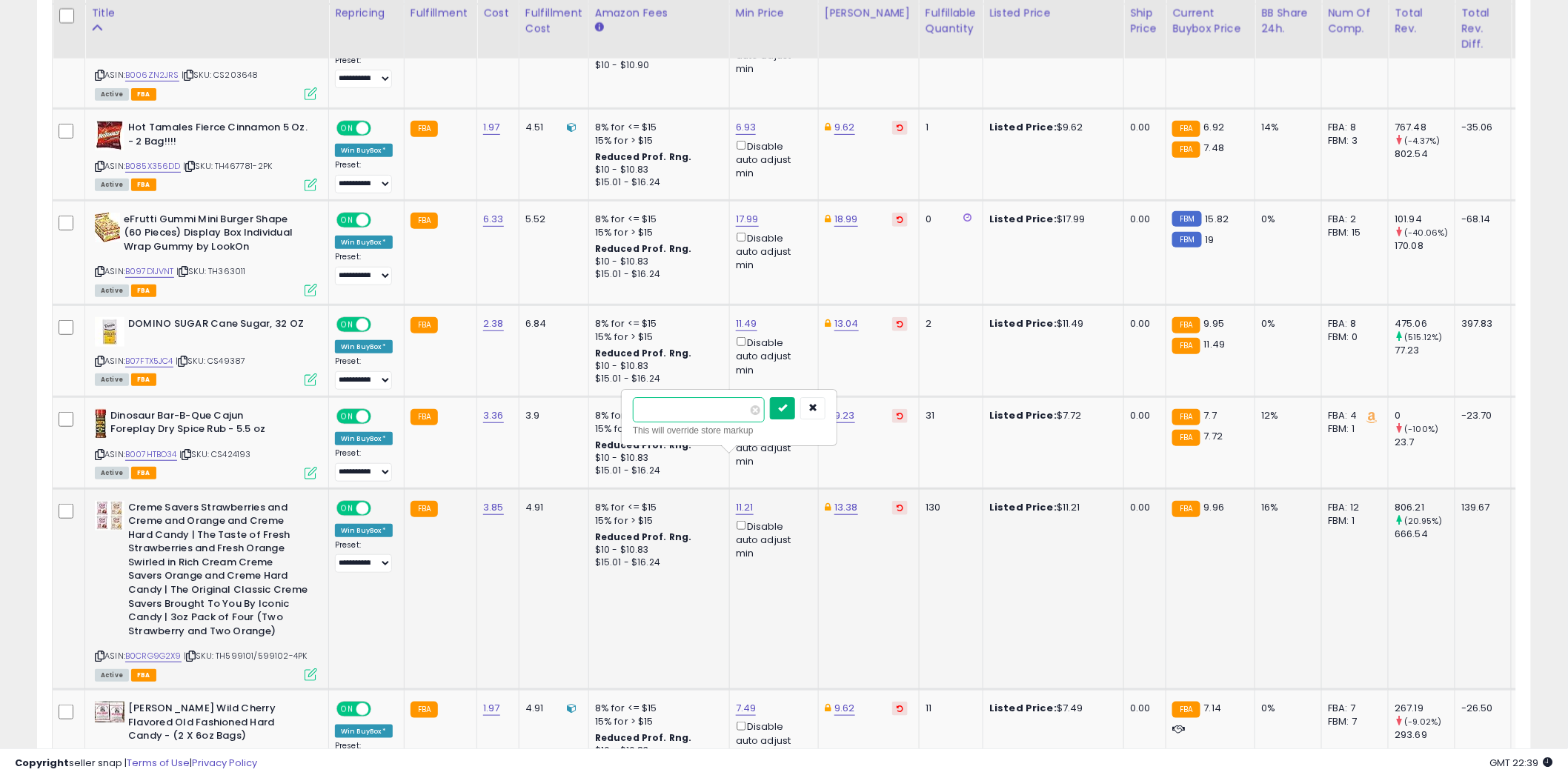
type input "****"
click at [787, 412] on icon "submit" at bounding box center [783, 408] width 9 height 9
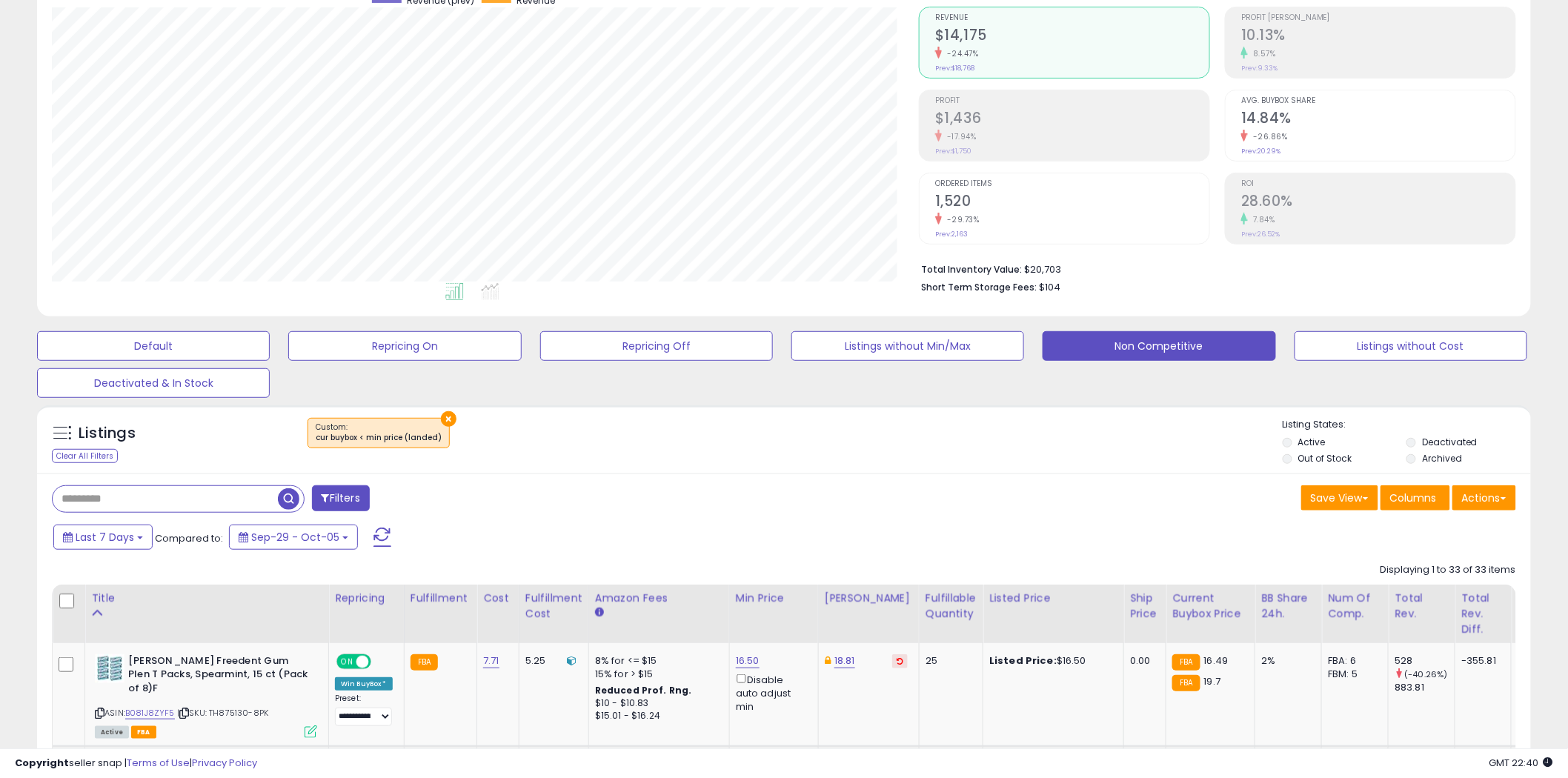
scroll to position [0, 0]
